Goal: Task Accomplishment & Management: Use online tool/utility

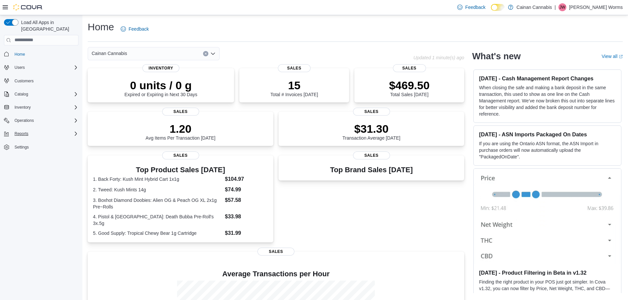
click at [42, 130] on div "Reports" at bounding box center [45, 134] width 67 height 8
click at [37, 158] on div "Reports" at bounding box center [43, 162] width 69 height 8
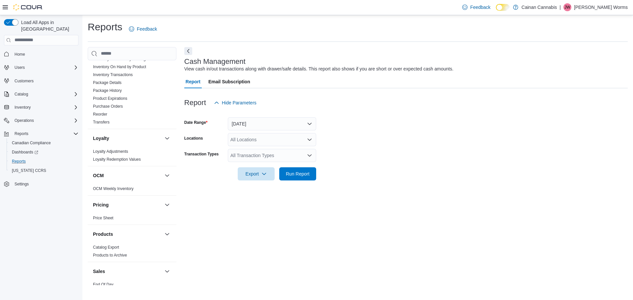
scroll to position [246, 0]
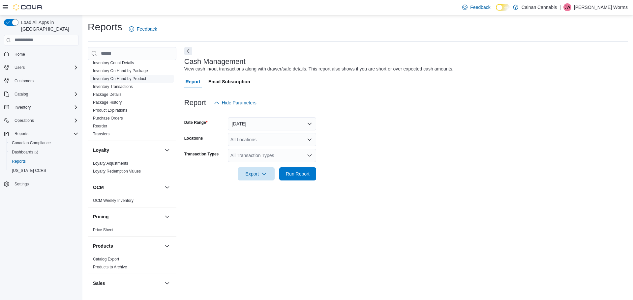
click at [130, 77] on link "Inventory On Hand by Product" at bounding box center [119, 79] width 53 height 5
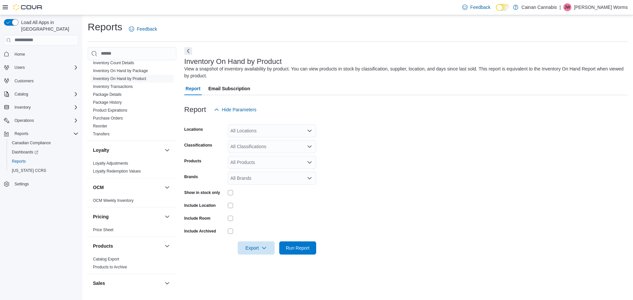
click at [267, 136] on div "All Locations" at bounding box center [272, 130] width 88 height 13
click at [262, 146] on button "Cainan Cannabis" at bounding box center [272, 143] width 88 height 10
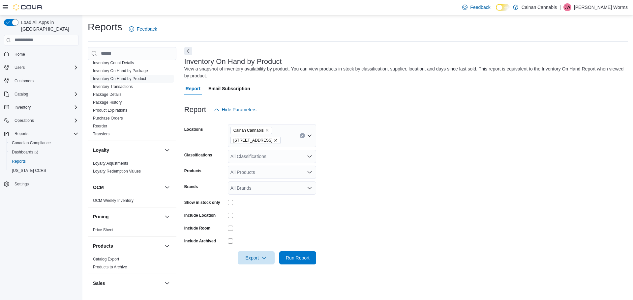
click at [329, 150] on form "Locations Cainan Cannabis 3030A 3rd Ave Classifications All Classifications Pro…" at bounding box center [406, 190] width 444 height 148
click at [274, 157] on div "All Classifications" at bounding box center [272, 156] width 88 height 13
click at [259, 213] on div "Edibles" at bounding box center [272, 214] width 80 height 7
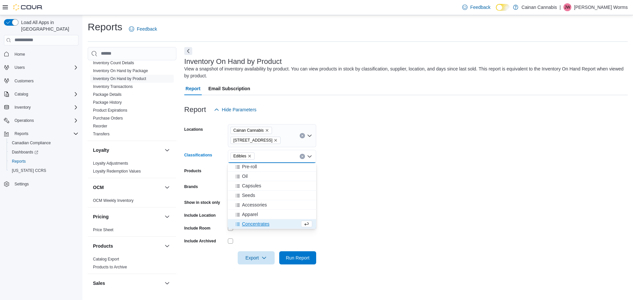
click at [435, 184] on form "Locations Cainan Cannabis 3030A 3rd Ave Classifications Edibles Combo box. Sele…" at bounding box center [406, 190] width 444 height 148
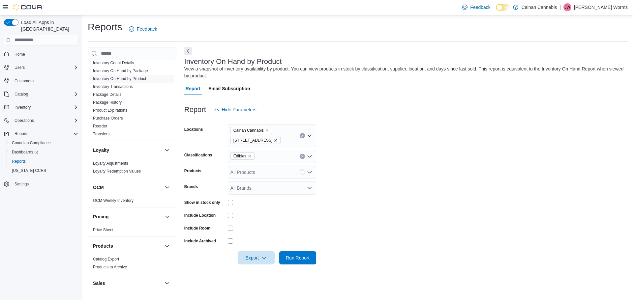
click at [288, 177] on div "All Products" at bounding box center [272, 172] width 88 height 13
click at [347, 180] on form "Locations Cainan Cannabis 3030A 3rd Ave Classifications Edibles Products All Pr…" at bounding box center [406, 190] width 444 height 148
click at [259, 257] on span "Export" at bounding box center [256, 257] width 29 height 13
click at [260, 222] on button "Export to Excel" at bounding box center [257, 218] width 38 height 13
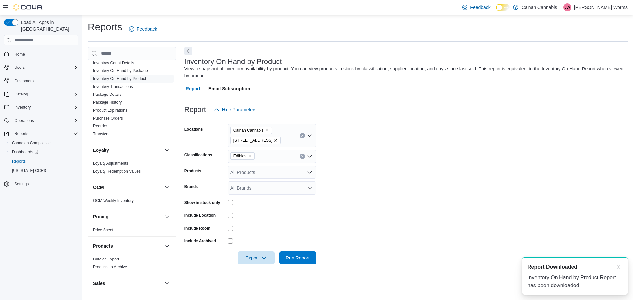
scroll to position [0, 0]
click at [606, 5] on p "Jordon Worms" at bounding box center [601, 7] width 54 height 8
click at [586, 67] on span "Sign Out" at bounding box center [585, 64] width 18 height 7
